Goal: Entertainment & Leisure: Consume media (video, audio)

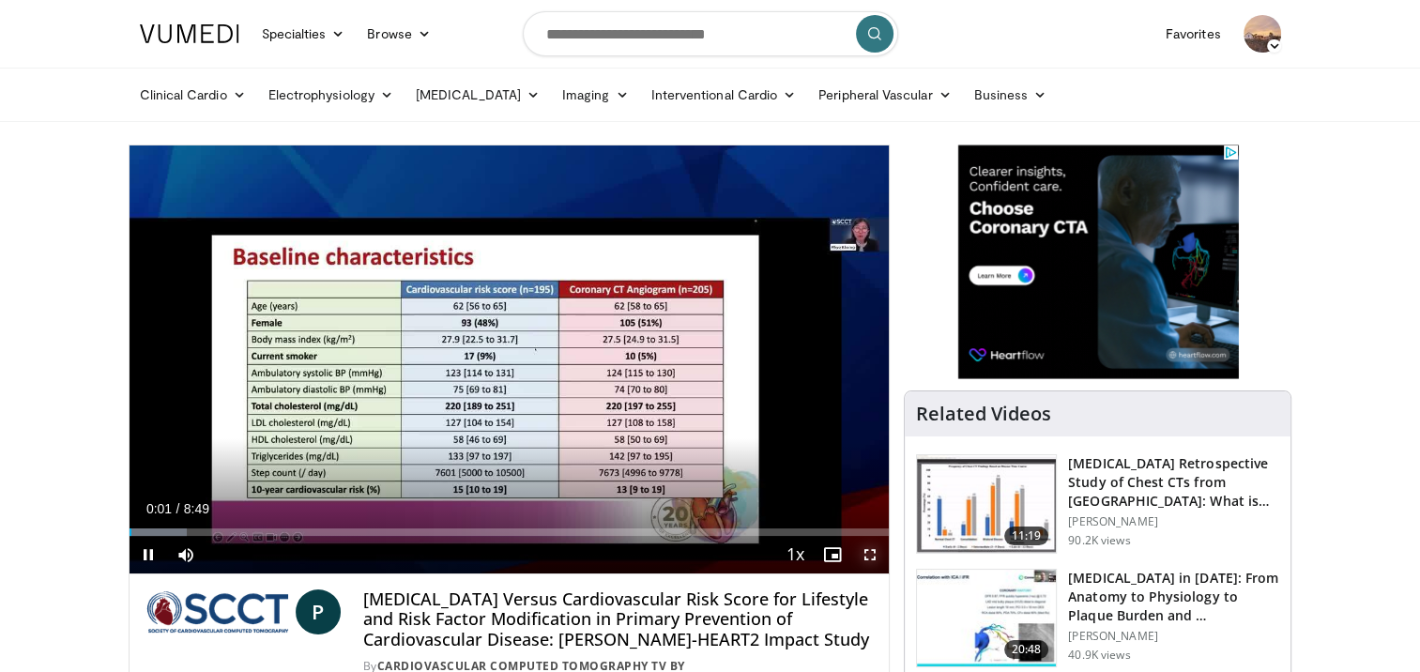
click at [867, 556] on span "Video Player" at bounding box center [870, 555] width 38 height 38
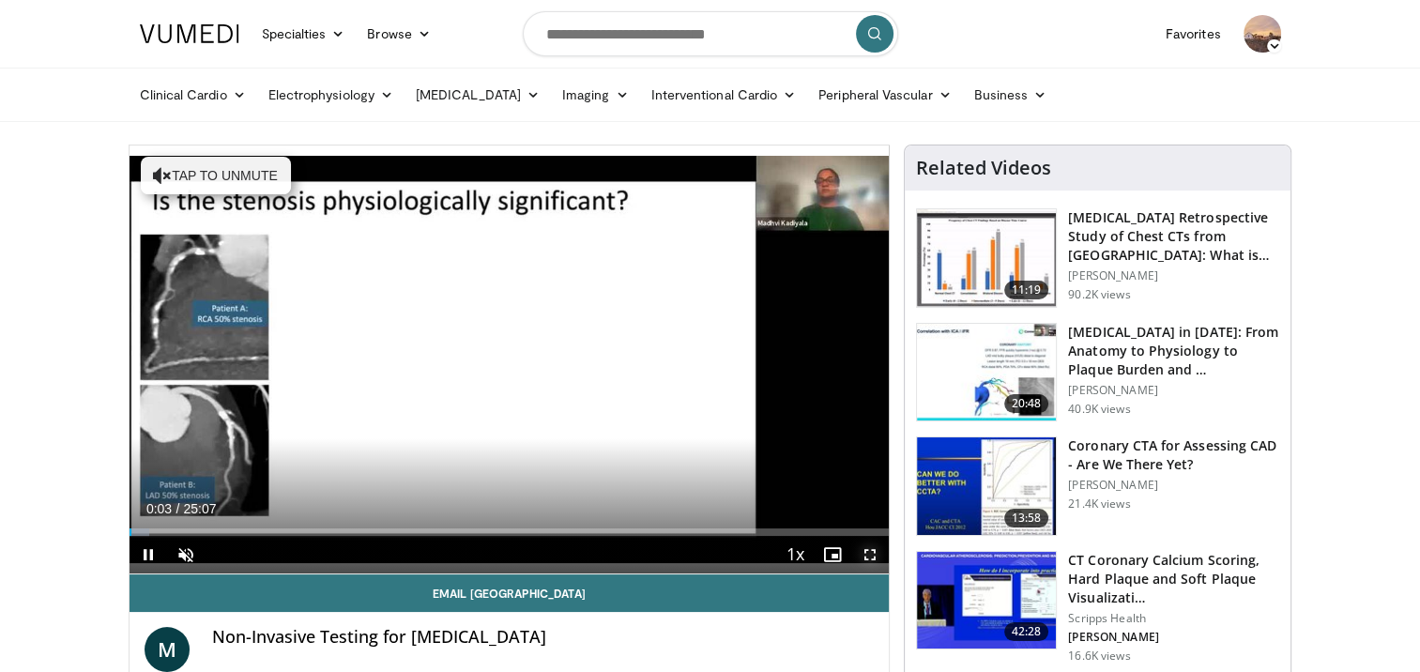
click at [867, 552] on span "Video Player" at bounding box center [870, 555] width 38 height 38
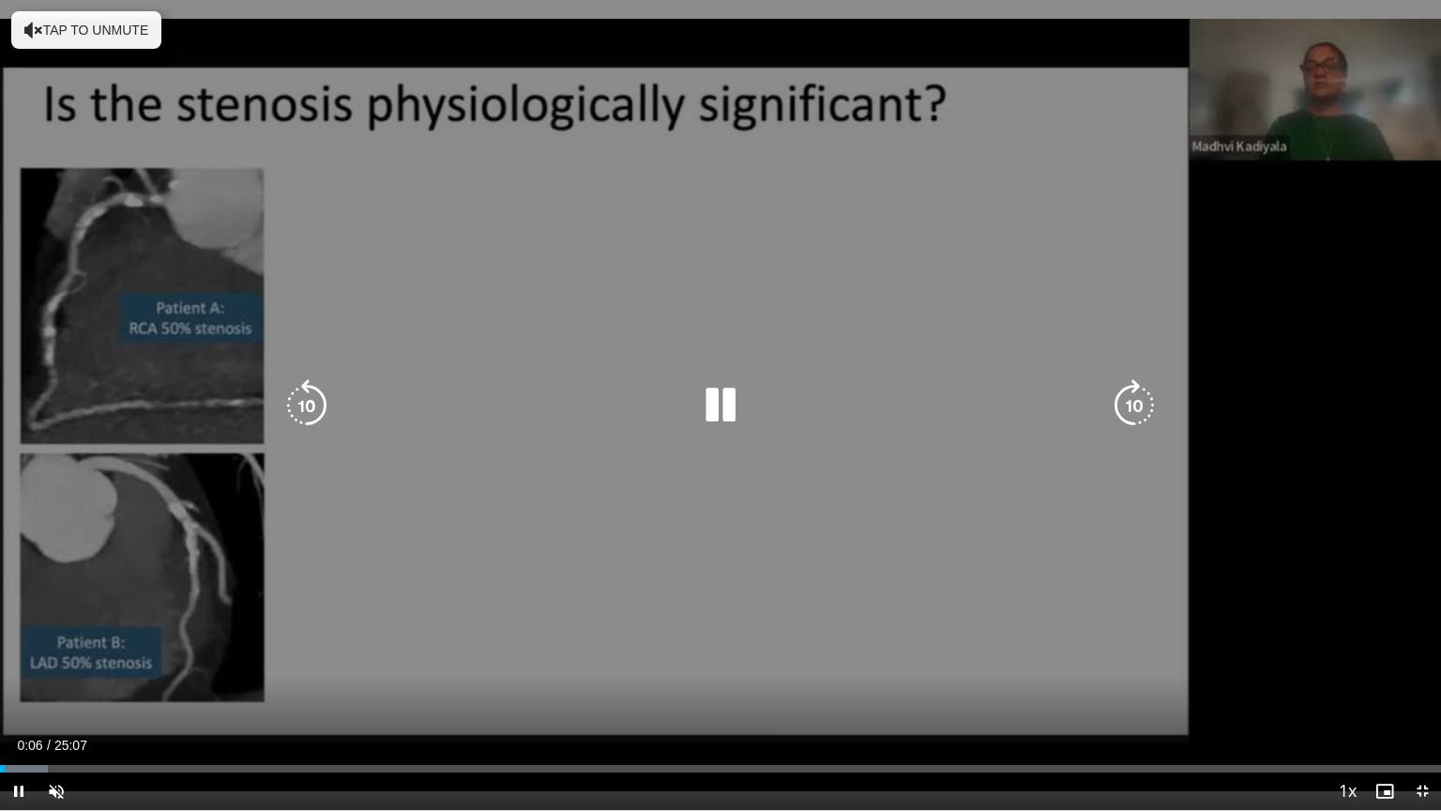
click at [707, 403] on icon "Video Player" at bounding box center [720, 405] width 53 height 53
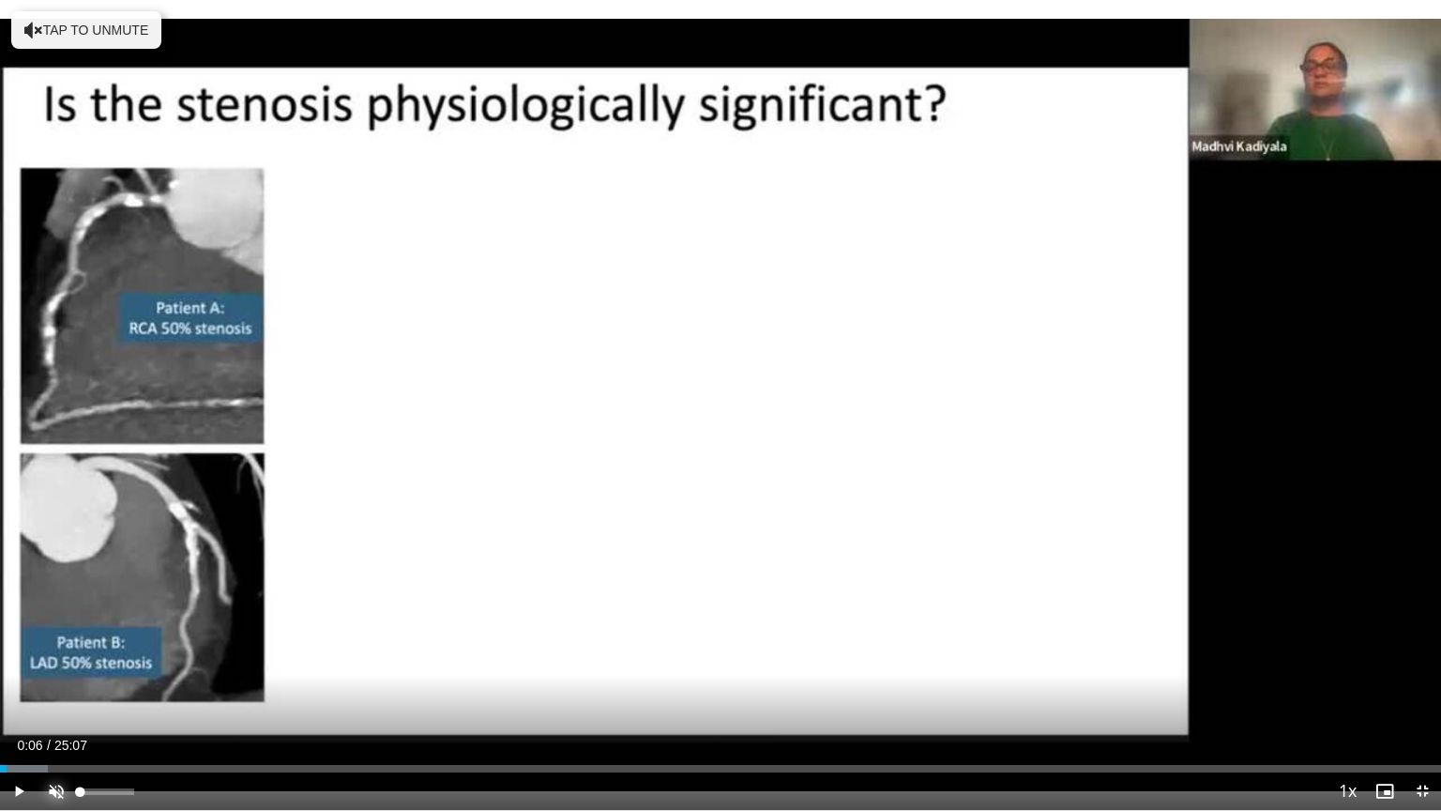
click at [58, 671] on span "Video Player" at bounding box center [57, 791] width 38 height 38
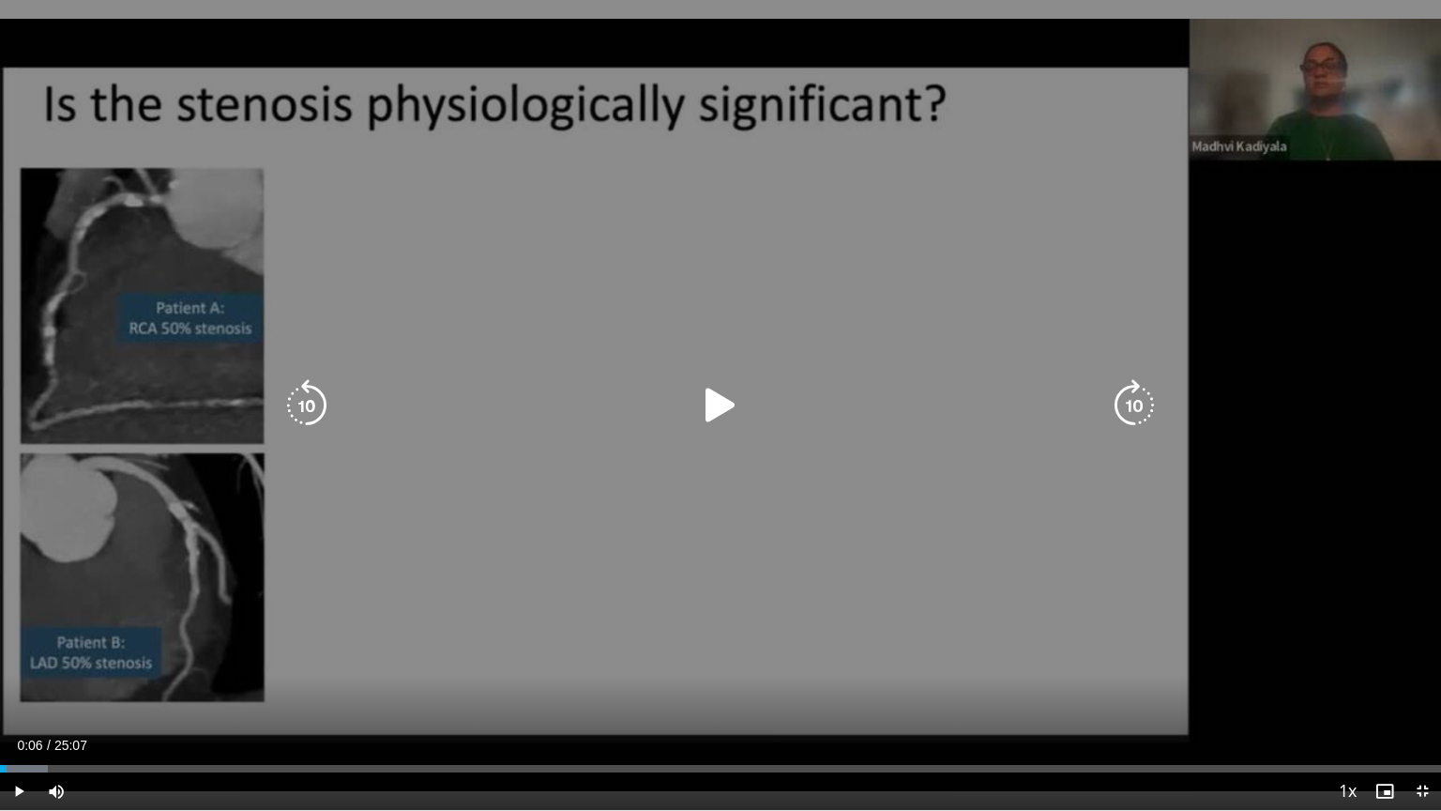
click at [709, 404] on icon "Video Player" at bounding box center [720, 405] width 53 height 53
